Goal: Information Seeking & Learning: Learn about a topic

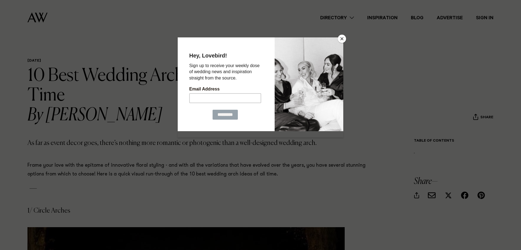
click at [343, 37] on button "Close" at bounding box center [342, 39] width 8 height 8
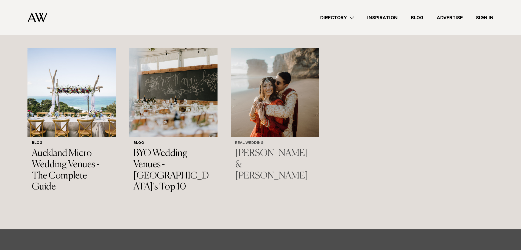
scroll to position [4392, 0]
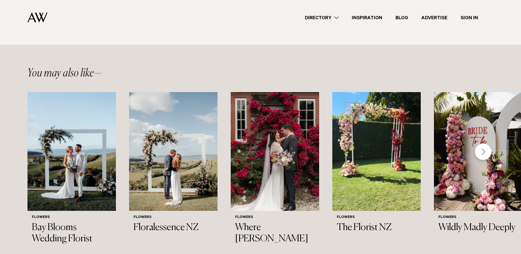
scroll to position [933, 0]
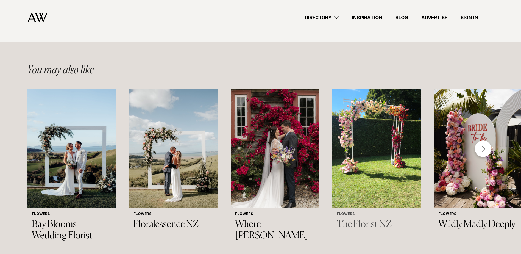
click at [376, 140] on img "4 / 11" at bounding box center [376, 148] width 88 height 119
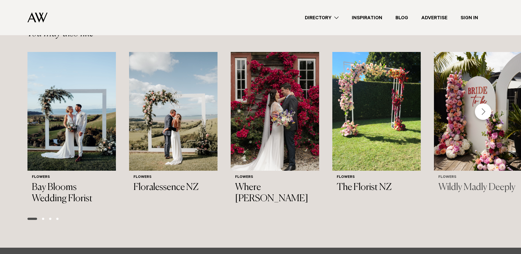
scroll to position [961, 0]
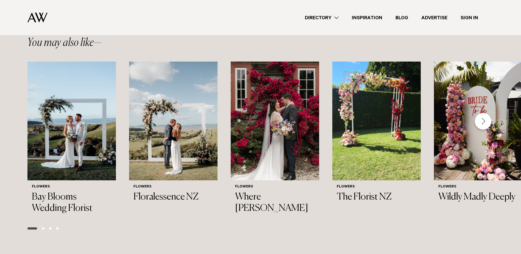
click at [484, 113] on div "Next slide" at bounding box center [483, 121] width 16 height 16
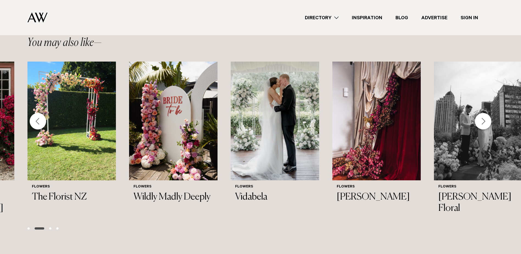
click at [485, 114] on div "Next slide" at bounding box center [483, 121] width 16 height 16
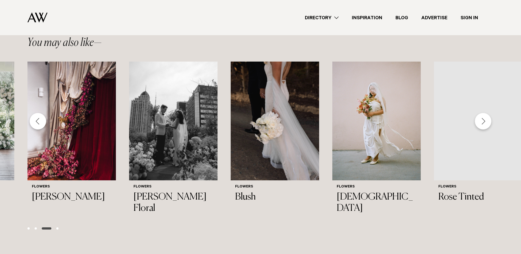
click at [485, 114] on div "Next slide" at bounding box center [483, 121] width 16 height 16
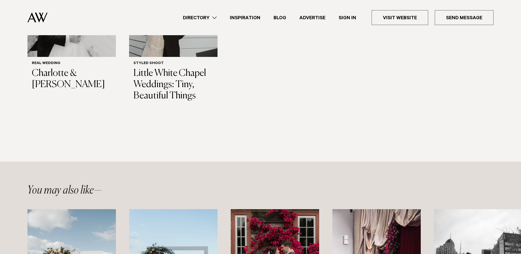
scroll to position [659, 0]
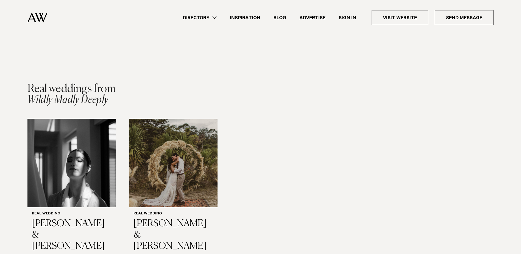
scroll to position [686, 0]
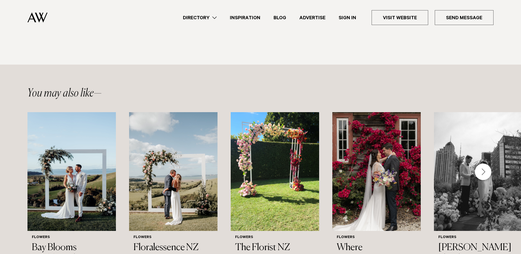
click at [215, 15] on link "Directory" at bounding box center [199, 17] width 47 height 7
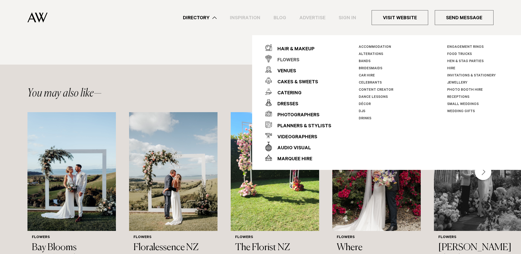
click at [294, 61] on div "Flowers" at bounding box center [285, 60] width 27 height 11
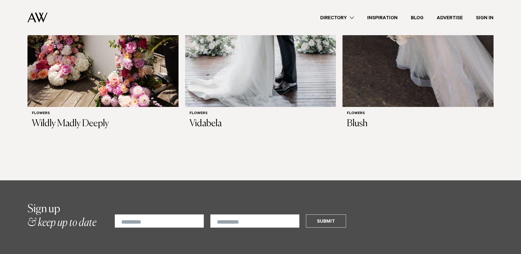
scroll to position [1016, 0]
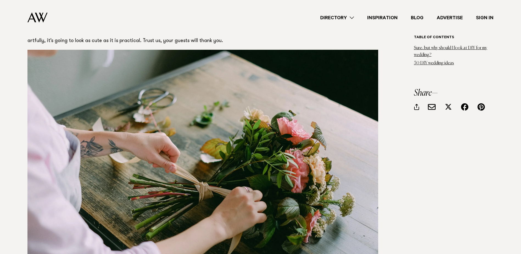
scroll to position [1153, 0]
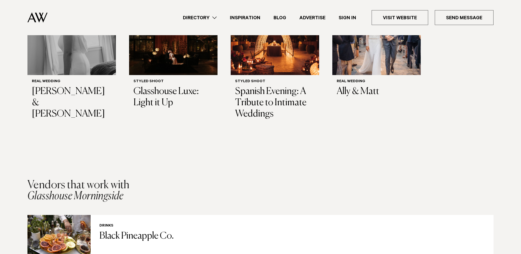
scroll to position [1016, 0]
